Goal: Find specific page/section: Find specific page/section

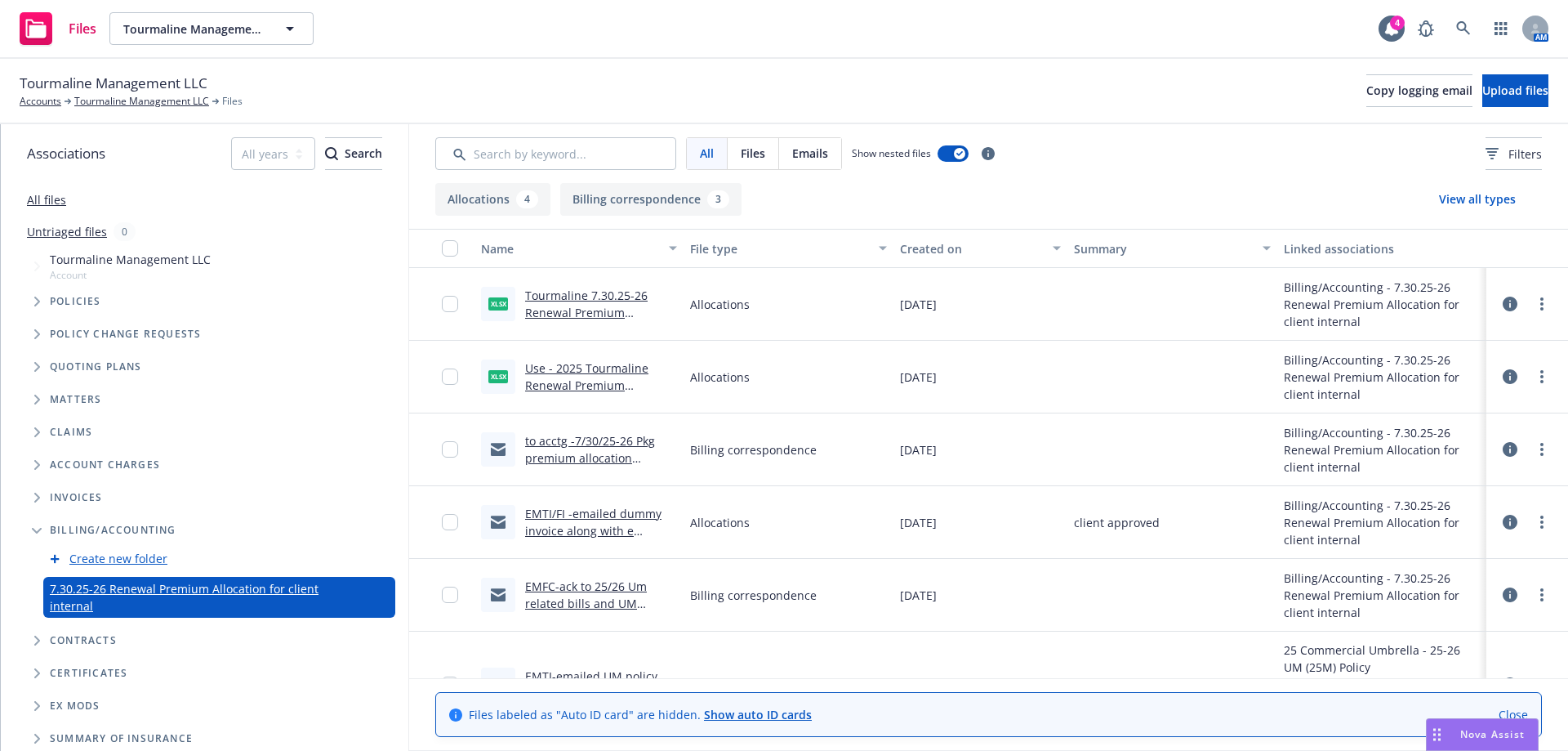
scroll to position [133, 0]
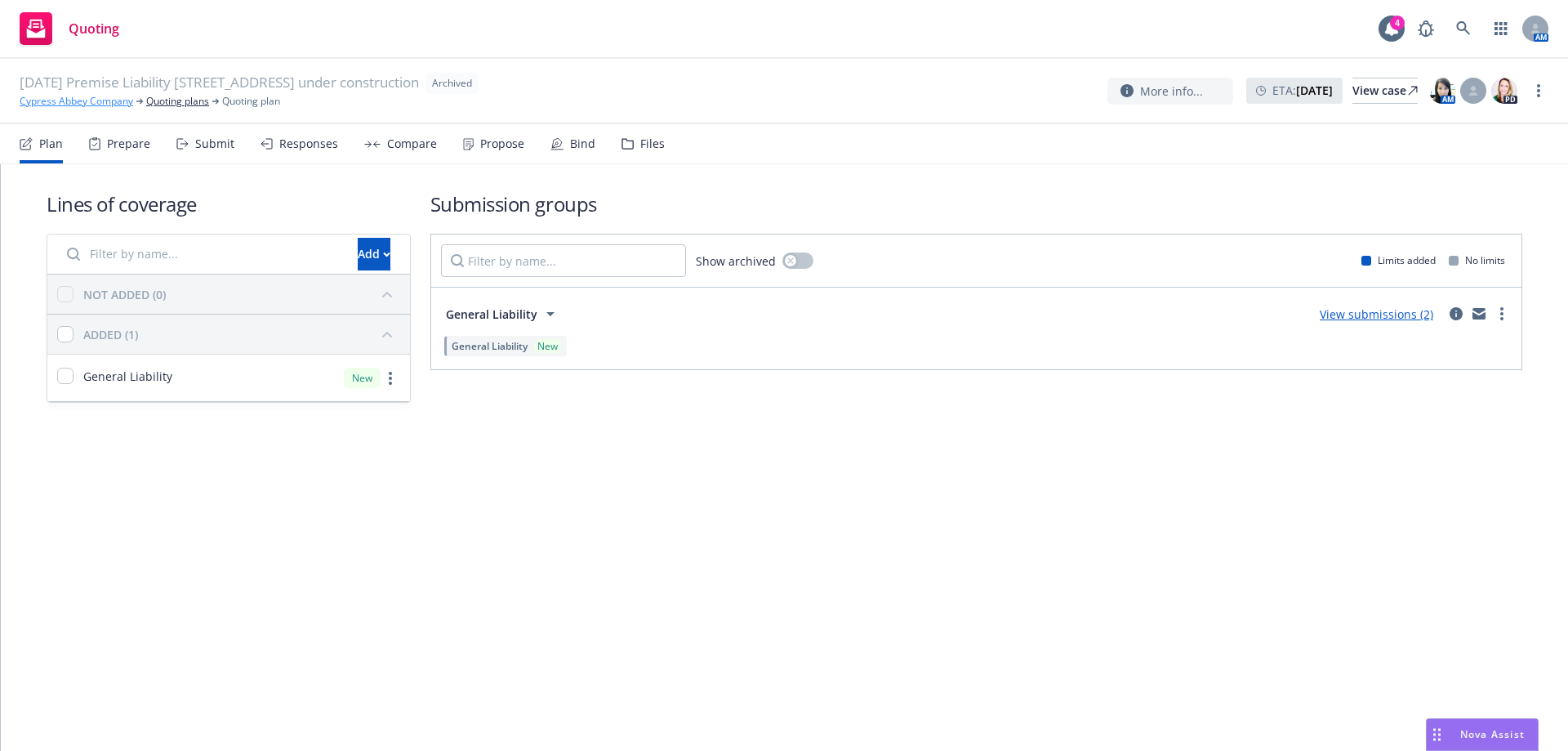
click at [86, 102] on link "Cypress Abbey Company" at bounding box center [76, 101] width 113 height 15
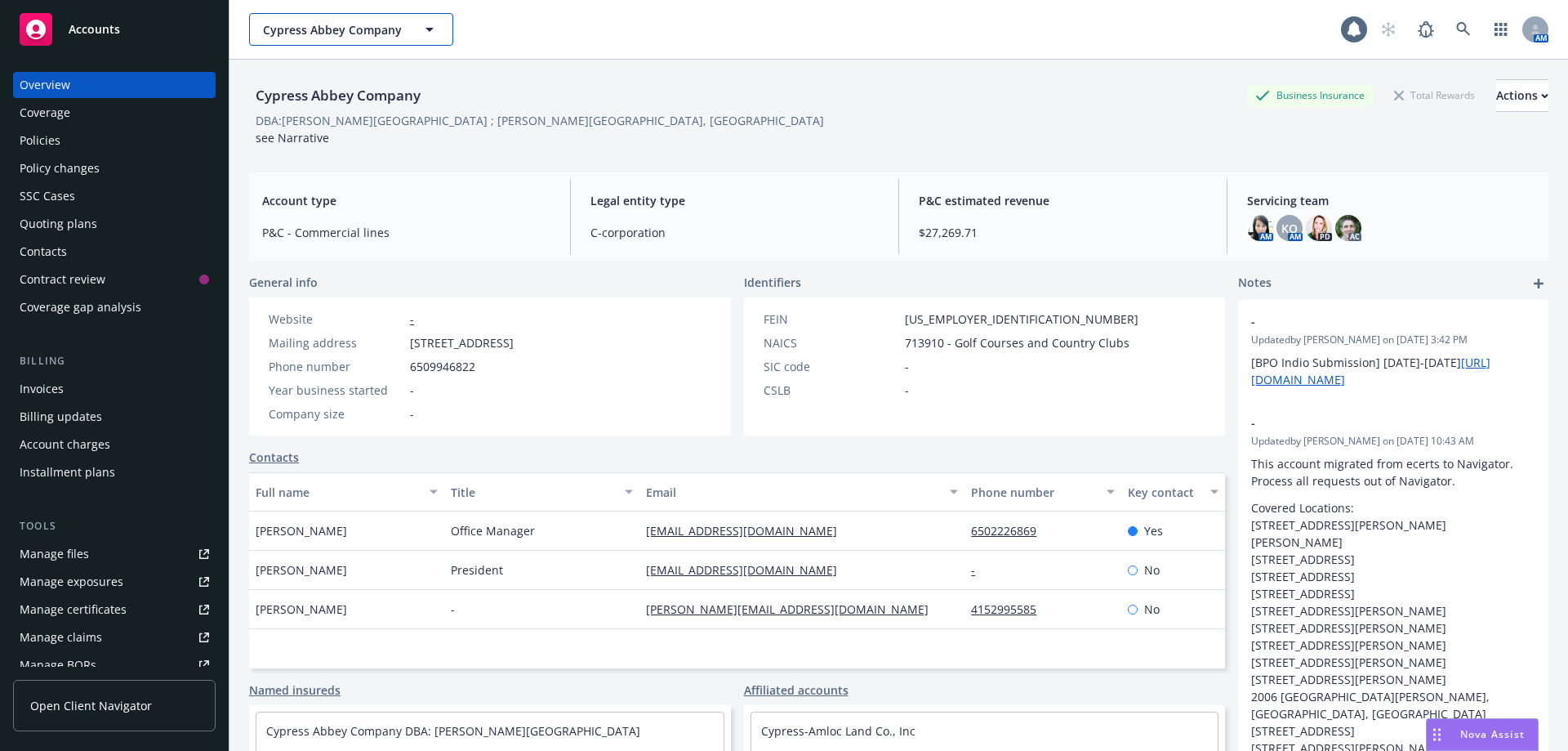
click at [311, 35] on span "Cypress Abbey Company" at bounding box center [334, 29] width 142 height 17
type input "tourm"
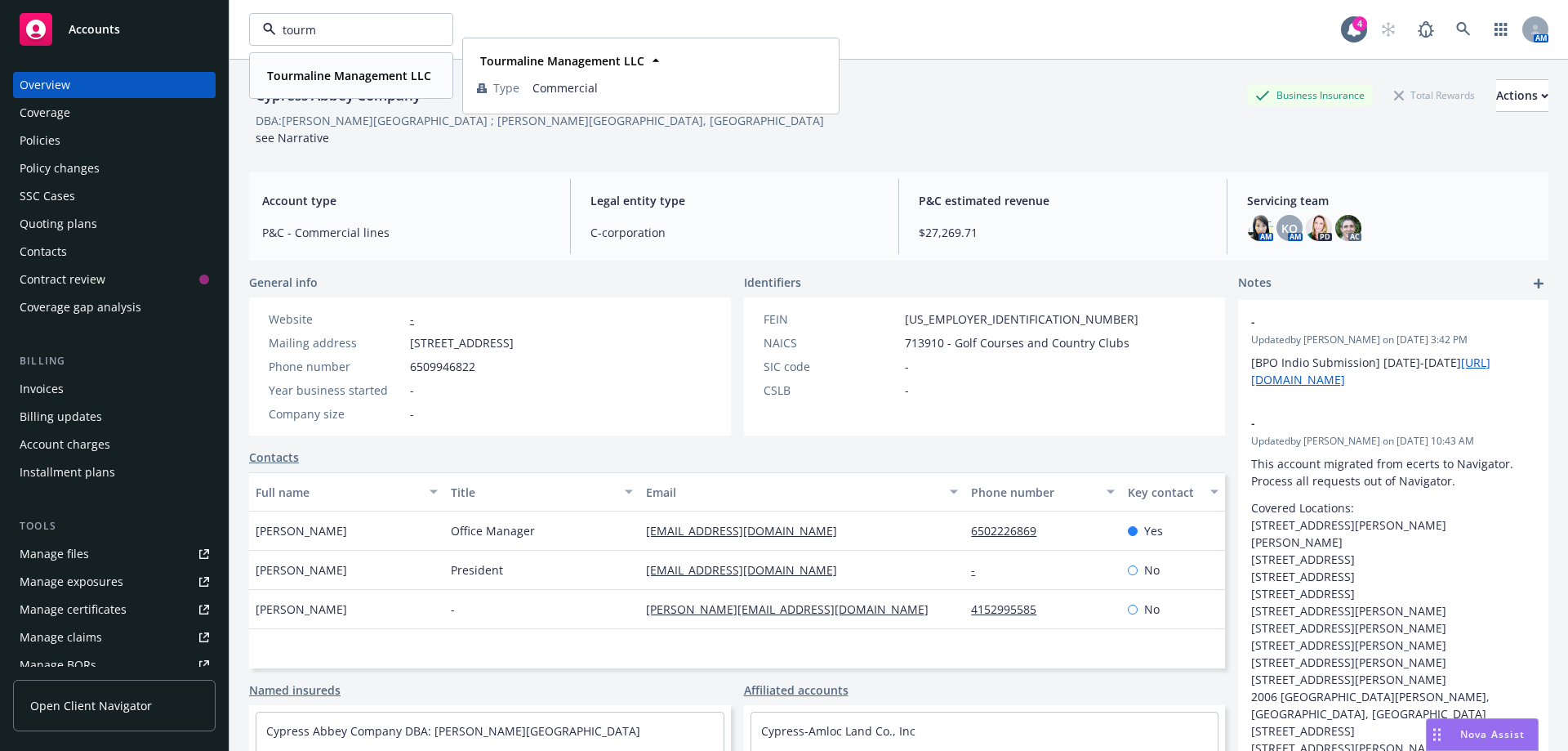
click at [350, 79] on strong "Tourmaline Management LLC" at bounding box center [349, 75] width 164 height 15
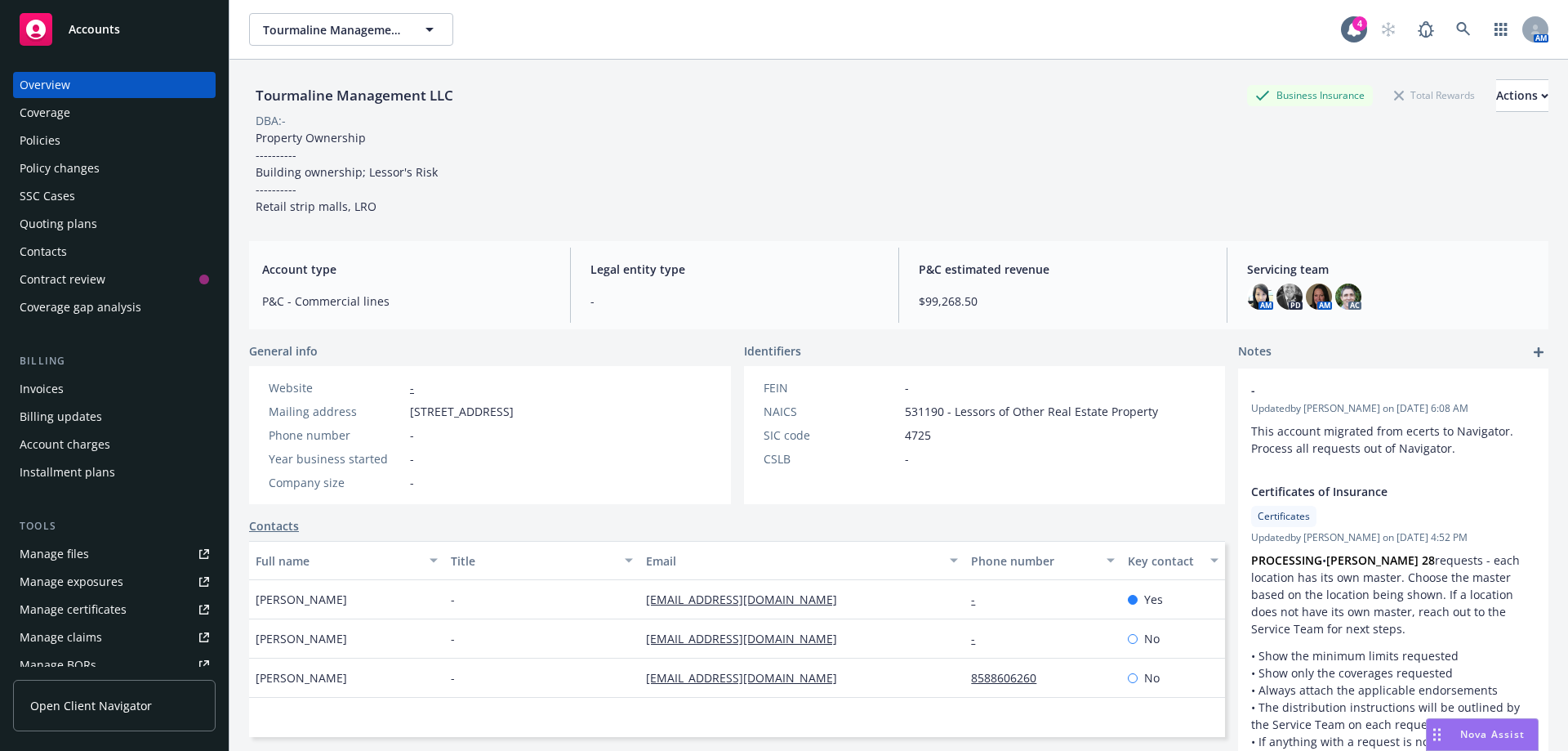
click at [38, 140] on div "Policies" at bounding box center [40, 140] width 41 height 26
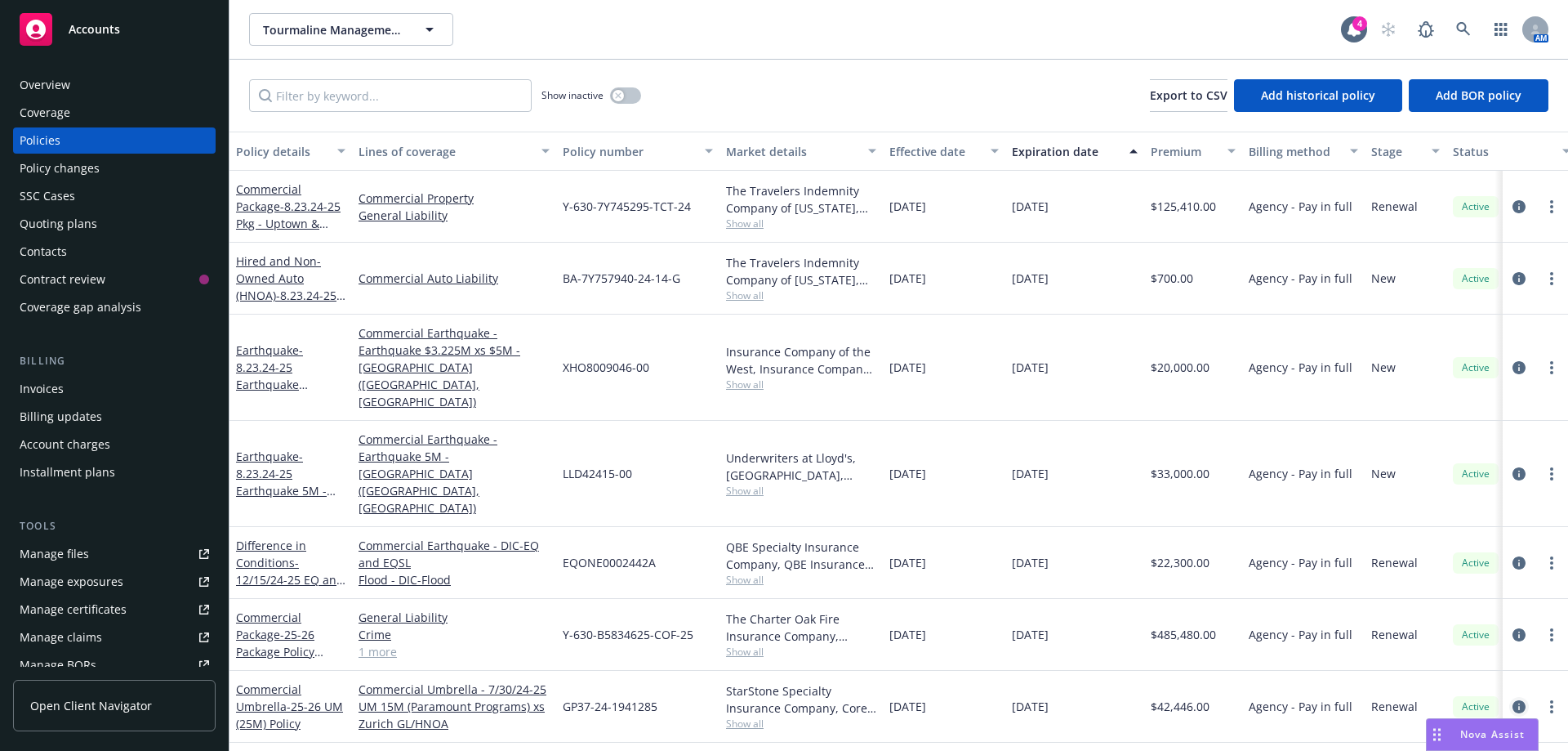
click at [1512, 697] on link "circleInformation" at bounding box center [1519, 707] width 20 height 20
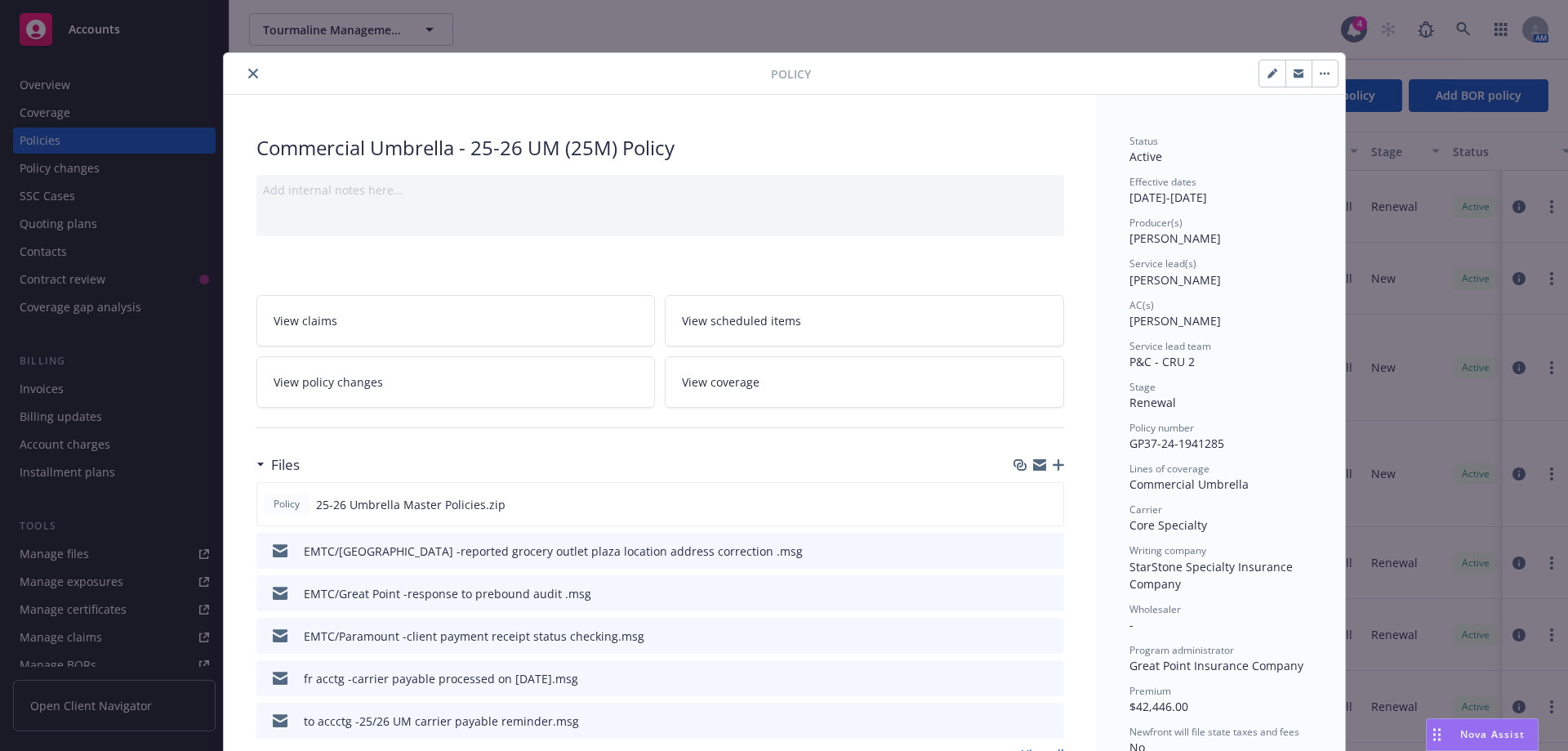
click at [243, 69] on button "close" at bounding box center [253, 74] width 20 height 20
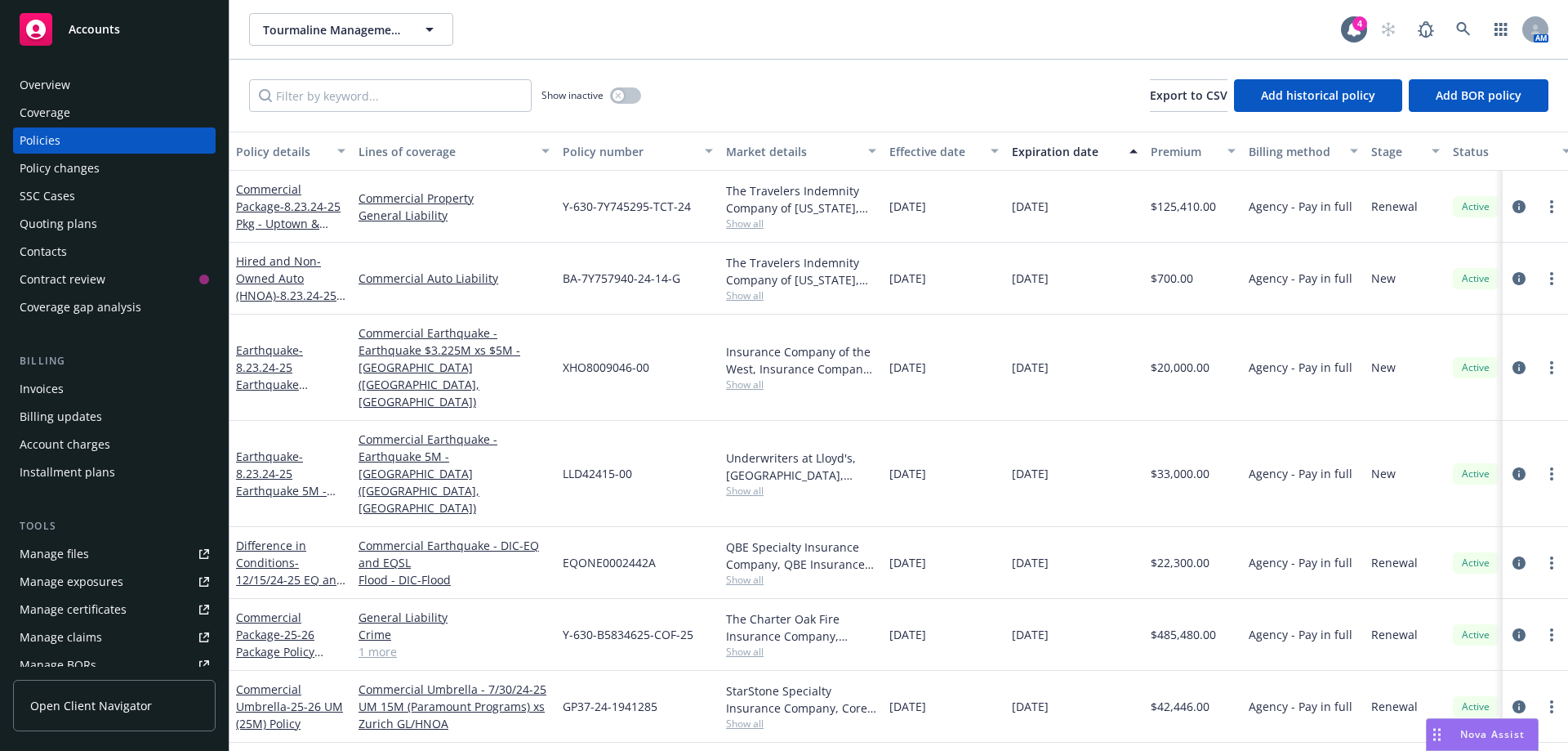
click at [44, 383] on div "Invoices" at bounding box center [42, 389] width 44 height 26
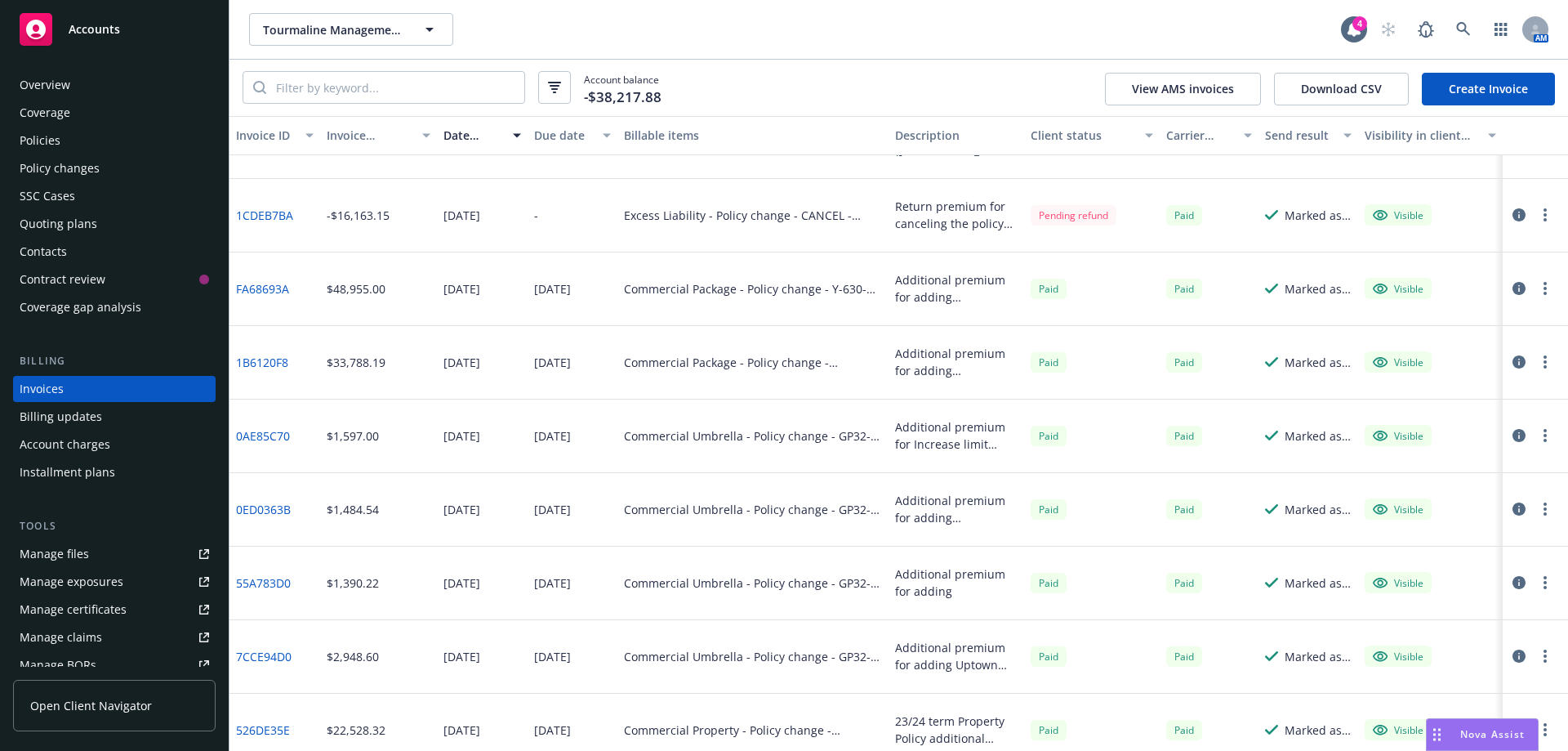
scroll to position [25, 0]
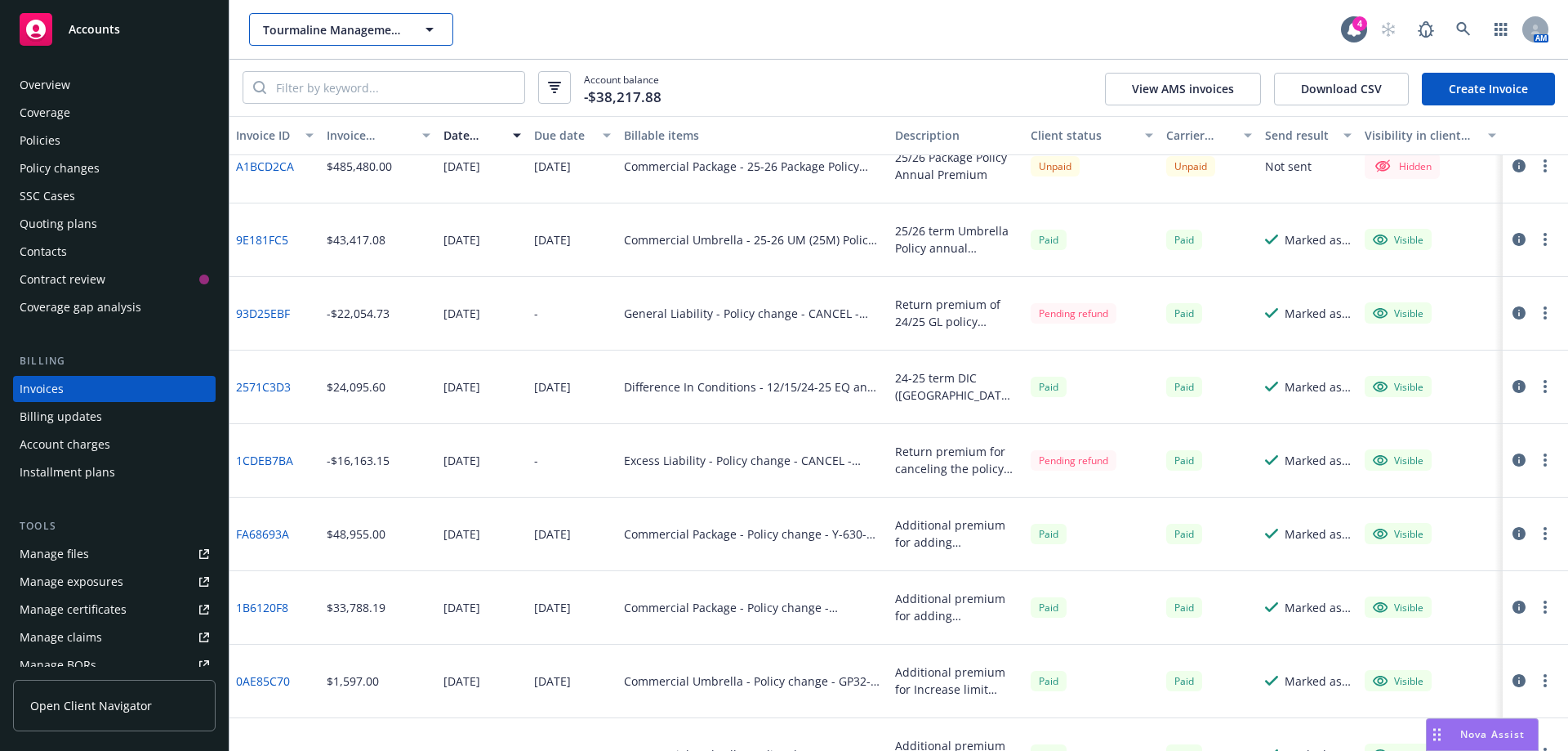
click at [298, 26] on span "Tourmaline Management LLC" at bounding box center [334, 29] width 142 height 17
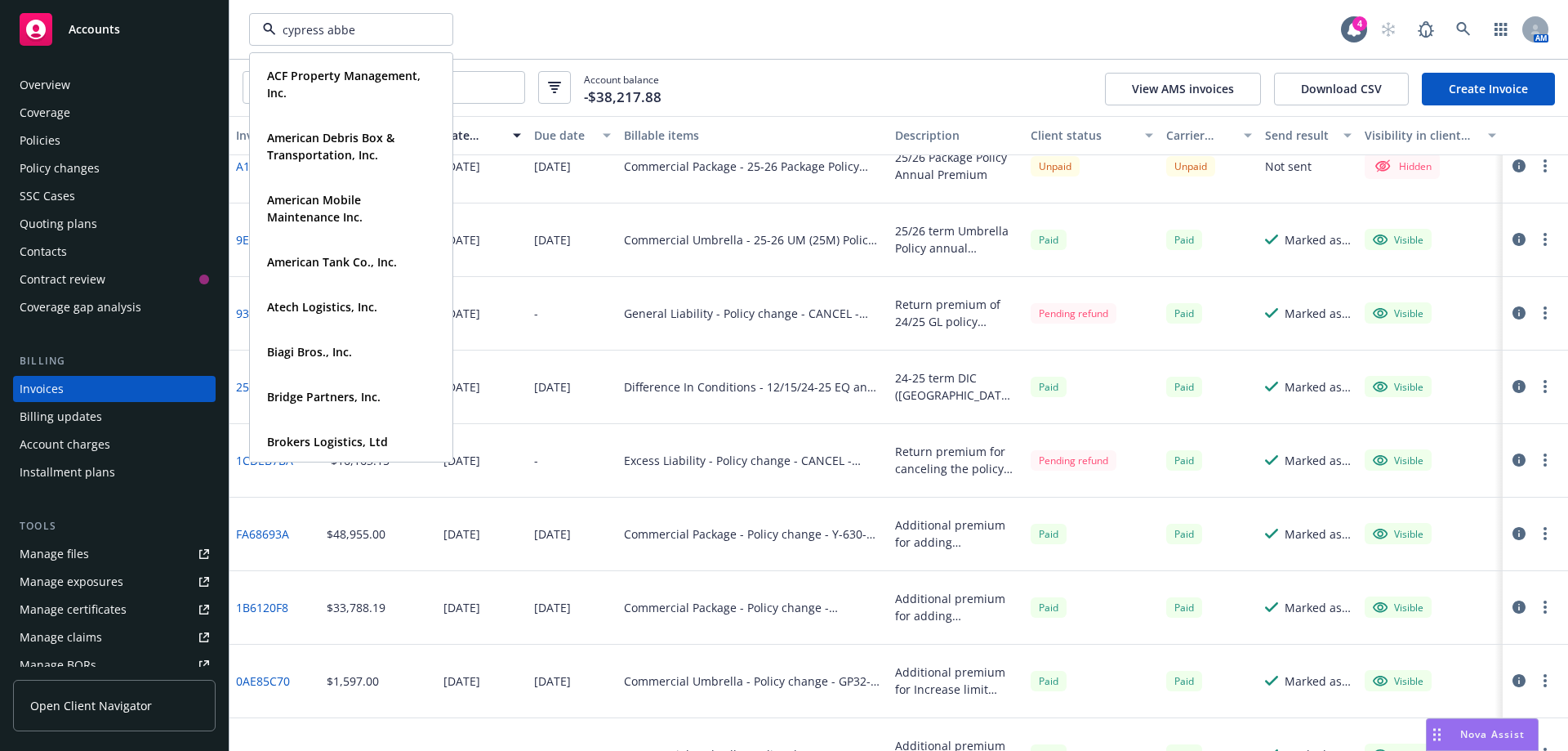
type input "cypress abbey"
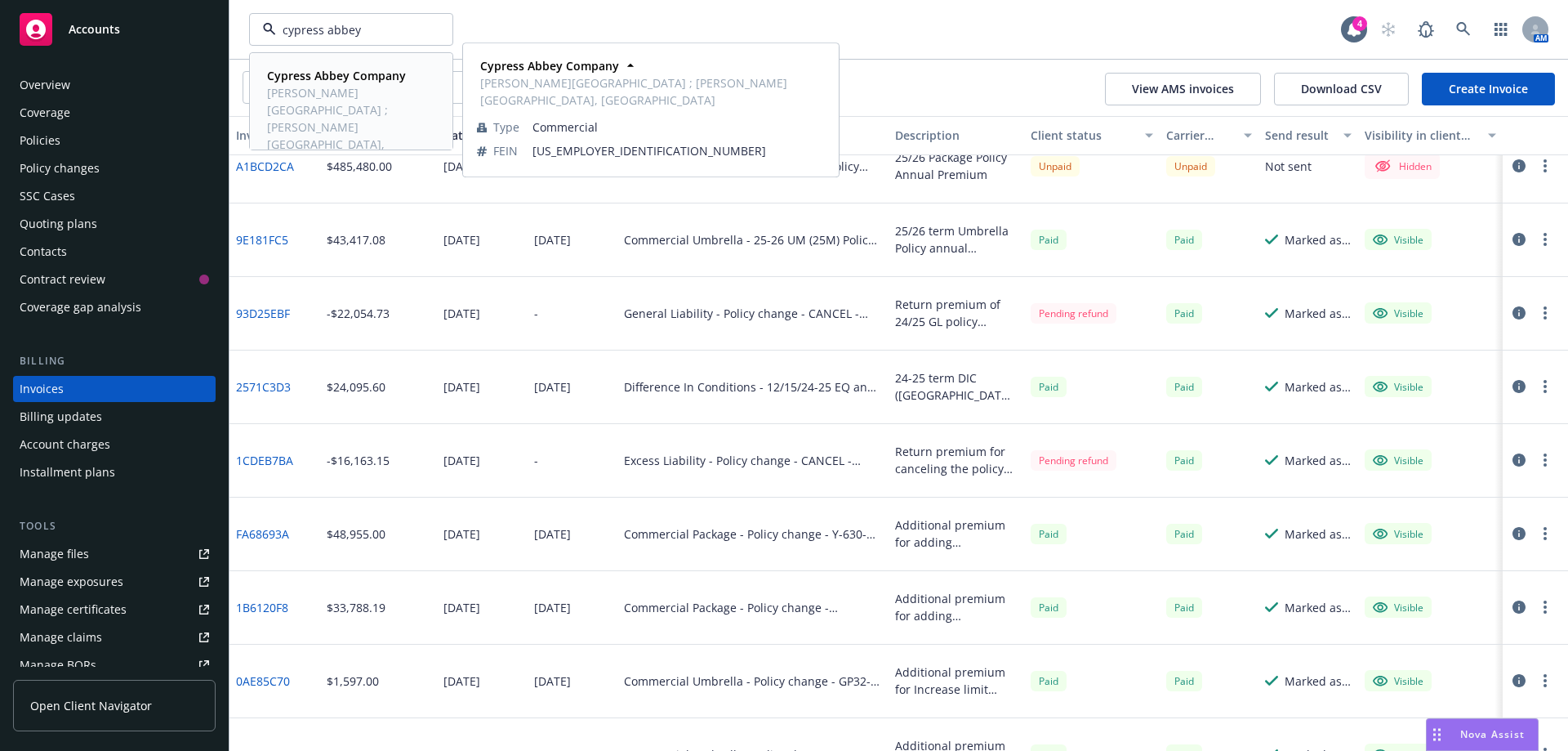
click at [310, 76] on strong "Cypress Abbey Company" at bounding box center [336, 75] width 139 height 15
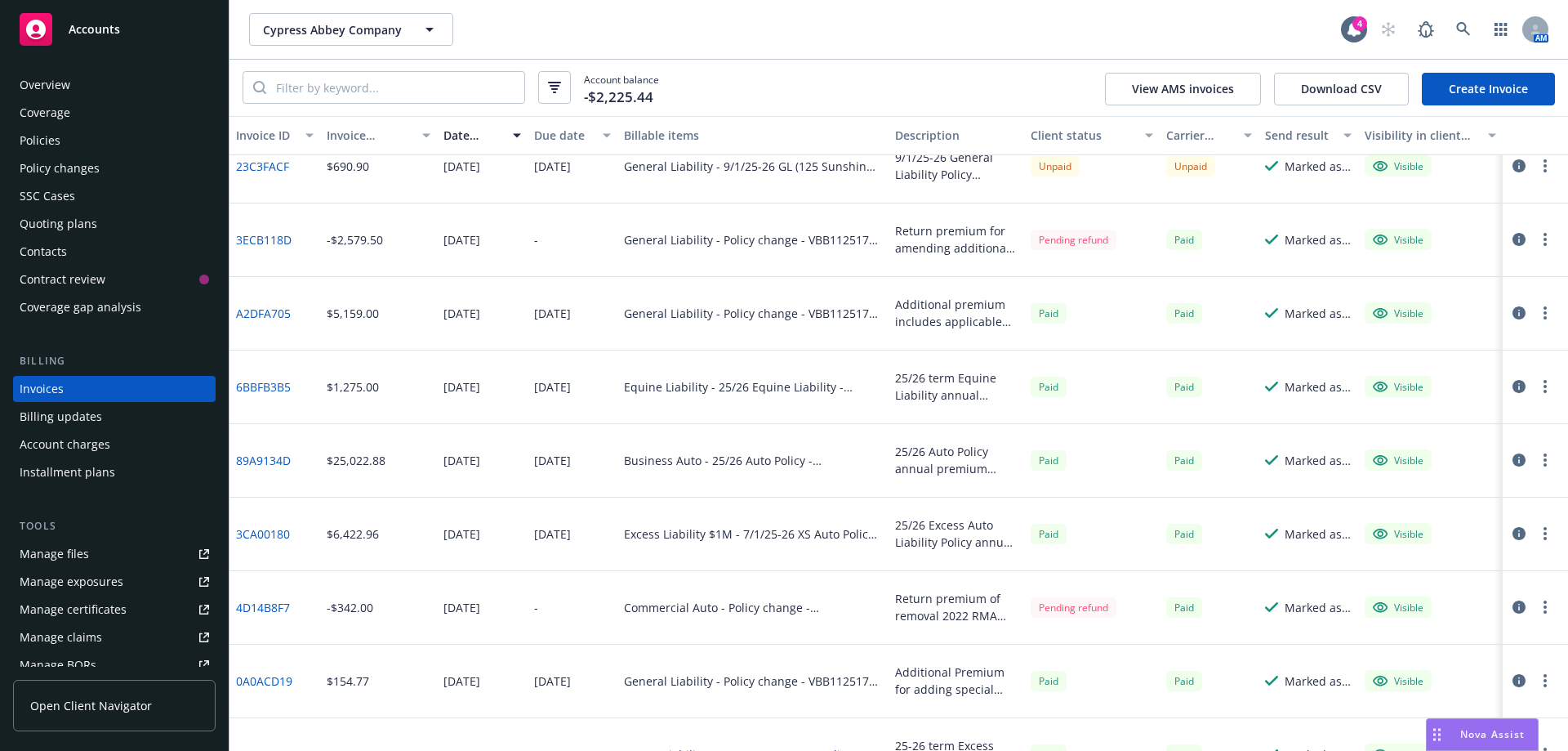
click at [50, 143] on div "Policies" at bounding box center [40, 140] width 41 height 26
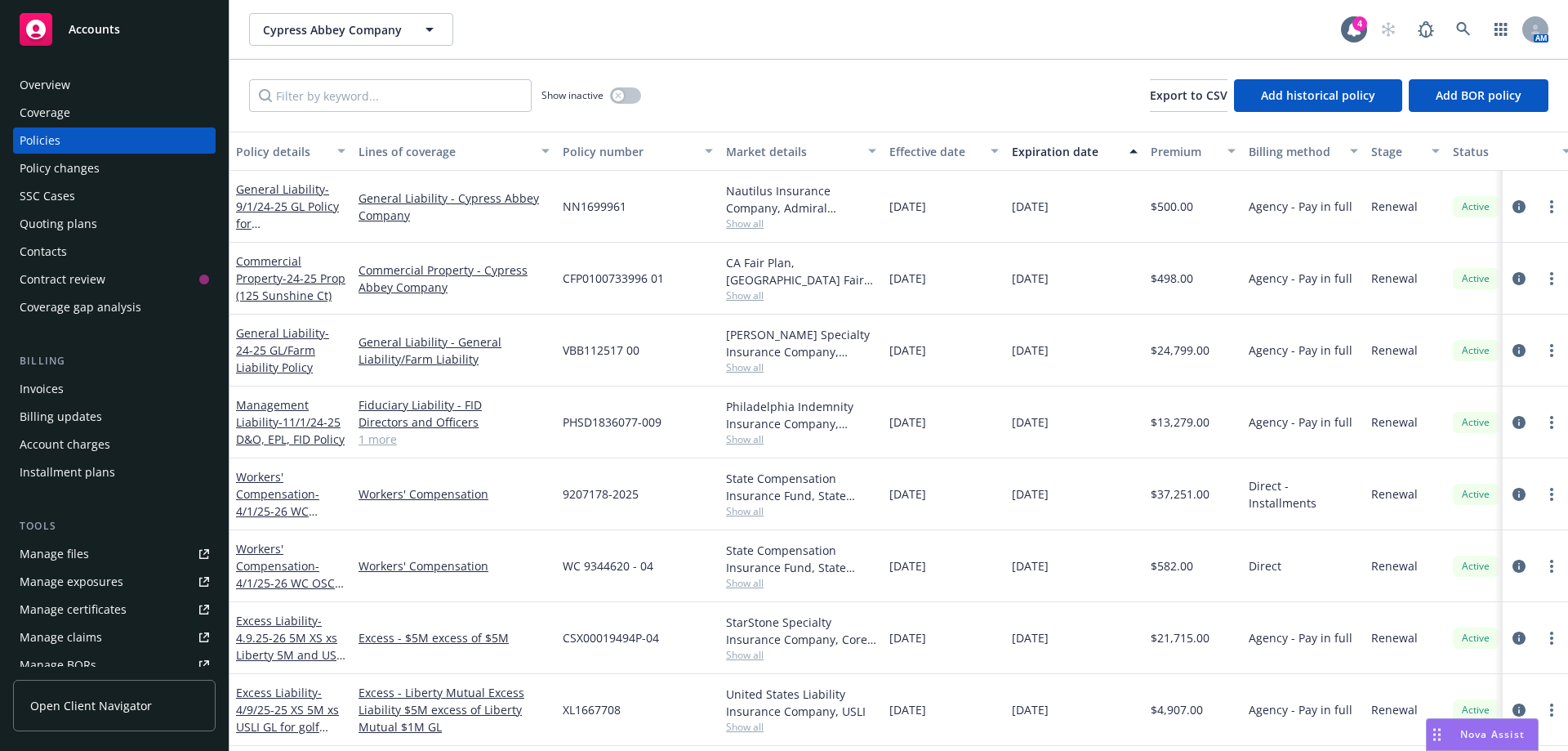
click at [78, 226] on div "Quoting plans" at bounding box center [58, 223] width 77 height 26
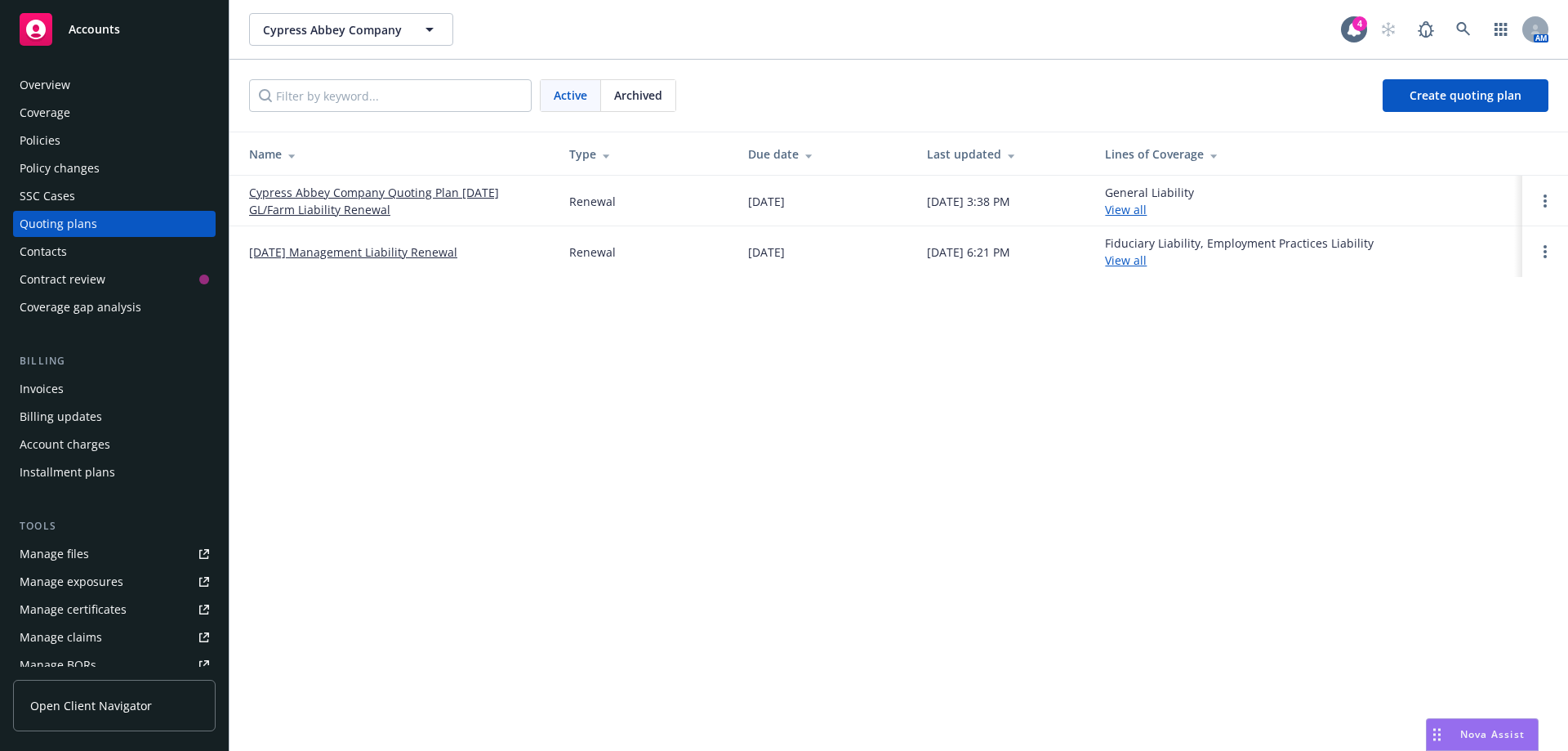
click at [326, 191] on link "Cypress Abbey Company Quoting Plan 9/7/25 GL/Farm Liability Renewal" at bounding box center [396, 201] width 294 height 35
